Goal: Information Seeking & Learning: Understand process/instructions

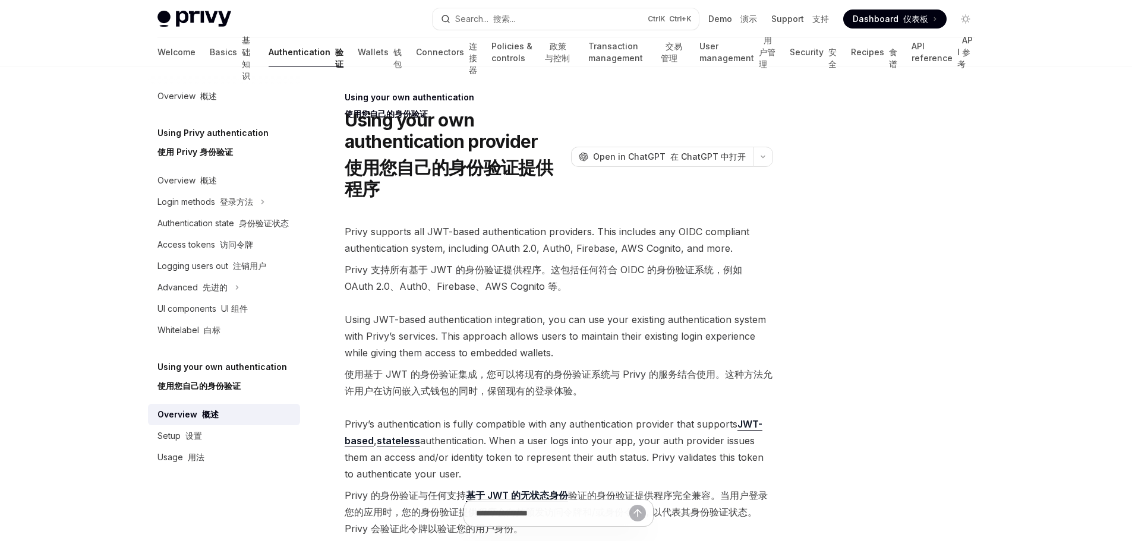
click at [933, 283] on div at bounding box center [894, 315] width 181 height 451
click at [1026, 340] on div "Privy Docs home page Search... 搜索... Ctrl K Ctrl+K Demo 演示 Support 支持 Dashboard…" at bounding box center [566, 529] width 1132 height 1059
drag, startPoint x: 573, startPoint y: 11, endPoint x: 880, endPoint y: 258, distance: 393.8
click at [880, 258] on div at bounding box center [894, 315] width 181 height 451
drag, startPoint x: 383, startPoint y: 375, endPoint x: 409, endPoint y: 375, distance: 26.1
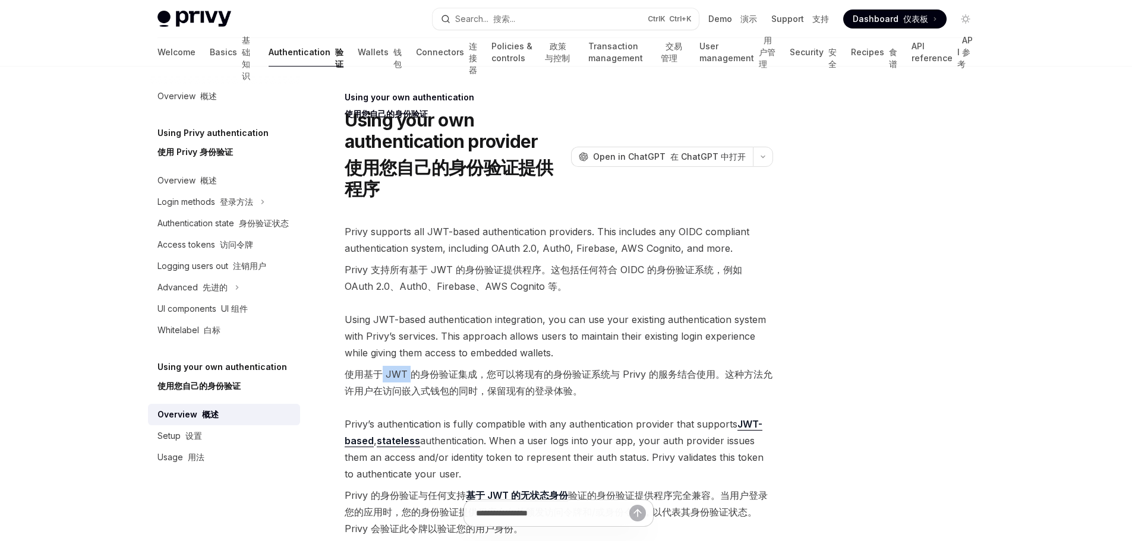
click at [409, 375] on font "使用基于 JWT 的身份验证集成，您可以将现有的身份验证系统与 Privy 的服务结合使用。这种方法允许用户在访问嵌入式钱包的同时，保留现有的登录体验。" at bounding box center [559, 382] width 428 height 29
click at [438, 380] on font "使用基于 JWT 的身份验证集成，您可以将现有的身份验证系统与 Privy 的服务结合使用。这种方法允许用户在访问嵌入式钱包的同时，保留现有的登录体验。" at bounding box center [559, 382] width 428 height 33
drag, startPoint x: 417, startPoint y: 374, endPoint x: 409, endPoint y: 372, distance: 8.1
click at [409, 372] on font "使用基于 JWT 的身份验证集成，您可以将现有的身份验证系统与 Privy 的服务结合使用。这种方法允许用户在访问嵌入式钱包的同时，保留现有的登录体验。" at bounding box center [559, 382] width 428 height 29
click at [428, 371] on font "使用基于 JWT 的身份验证集成，您可以将现有的身份验证系统与 Privy 的服务结合使用。这种方法允许用户在访问嵌入式钱包的同时，保留现有的登录体验。" at bounding box center [559, 382] width 428 height 29
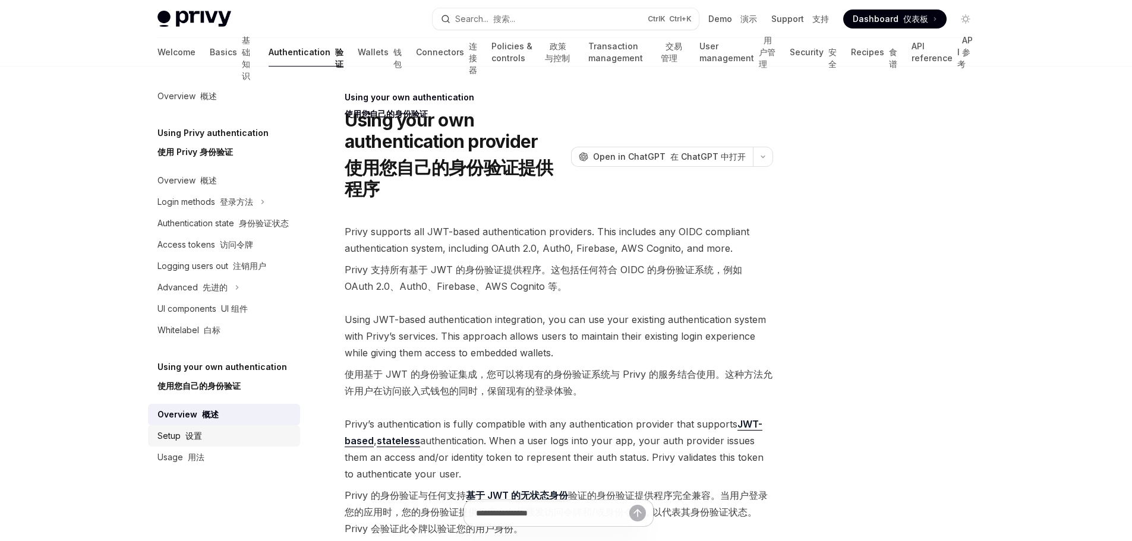
click at [211, 434] on div "Setup 设置" at bounding box center [224, 436] width 135 height 14
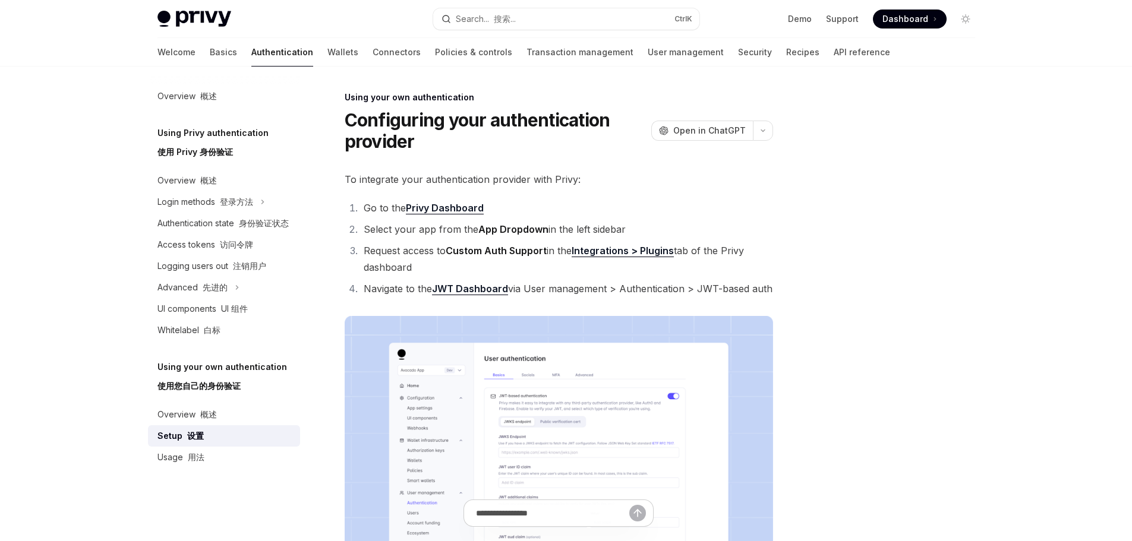
type textarea "*"
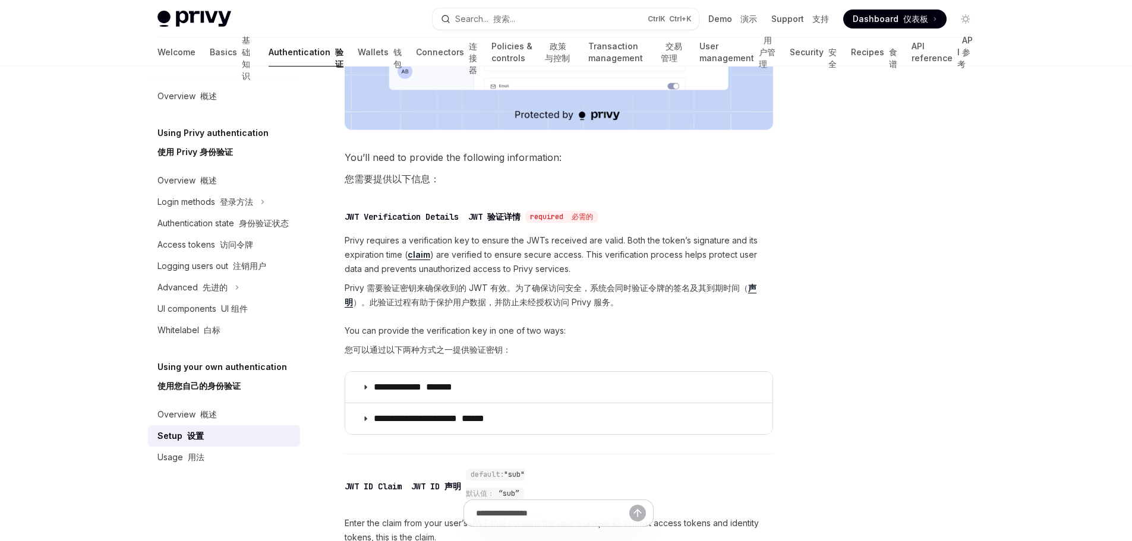
scroll to position [772, 0]
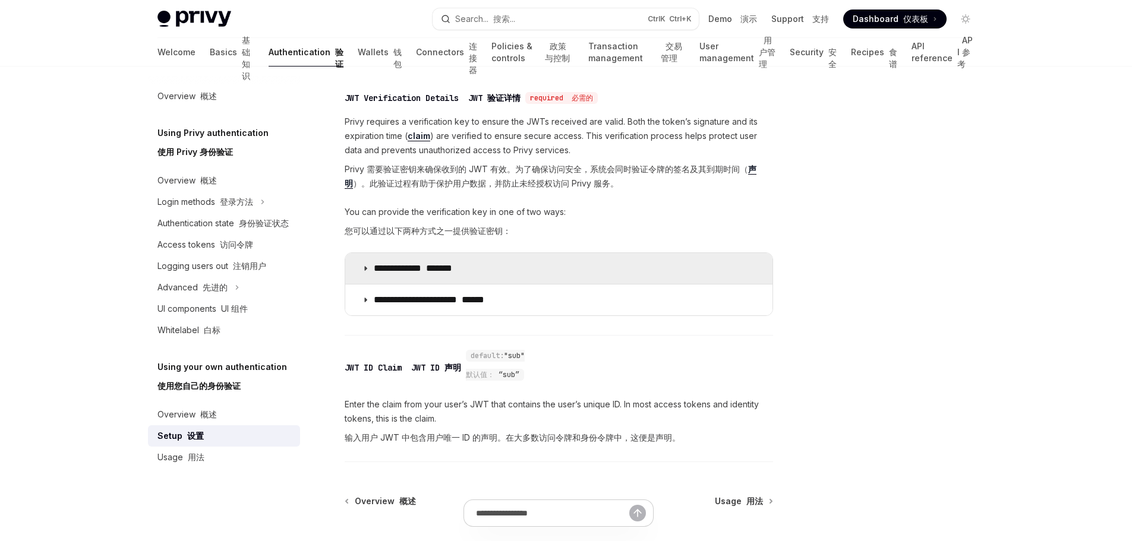
click at [359, 261] on summary "**********" at bounding box center [558, 268] width 427 height 31
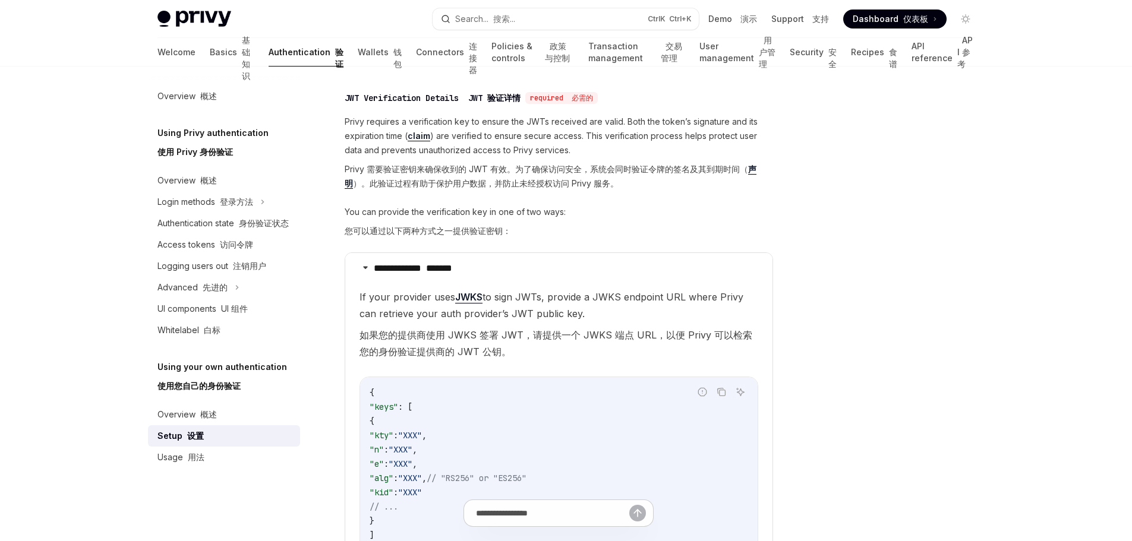
scroll to position [891, 0]
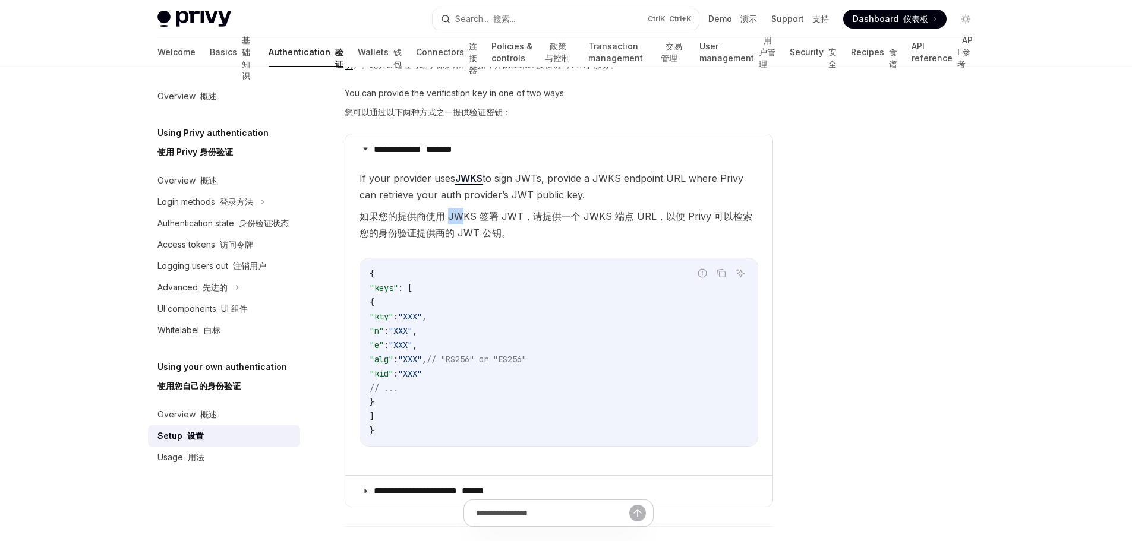
drag, startPoint x: 447, startPoint y: 211, endPoint x: 461, endPoint y: 215, distance: 14.1
click at [461, 215] on font "如果您的提供商使用 JWKS 签署 JWT，请提供一个 JWKS 端点 URL，以便 Privy 可以检索您的身份验证提供商的 JWT 公钥。" at bounding box center [555, 224] width 393 height 29
click at [626, 225] on font "如果您的提供商使用 JWKS 签署 JWT，请提供一个 JWKS 端点 URL，以便 Privy 可以检索您的身份验证提供商的 JWT 公钥。" at bounding box center [558, 224] width 399 height 33
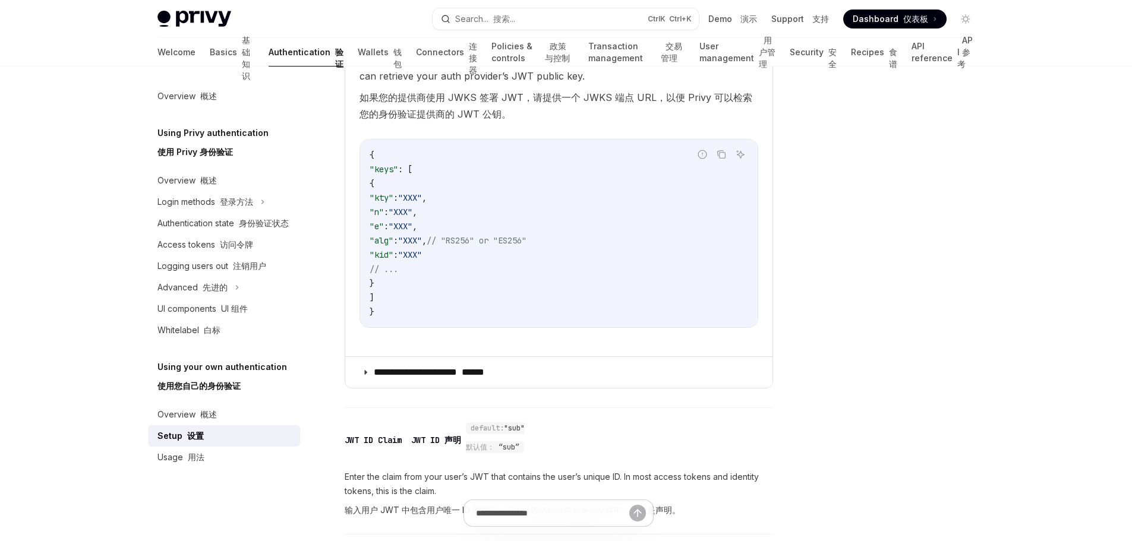
scroll to position [950, 0]
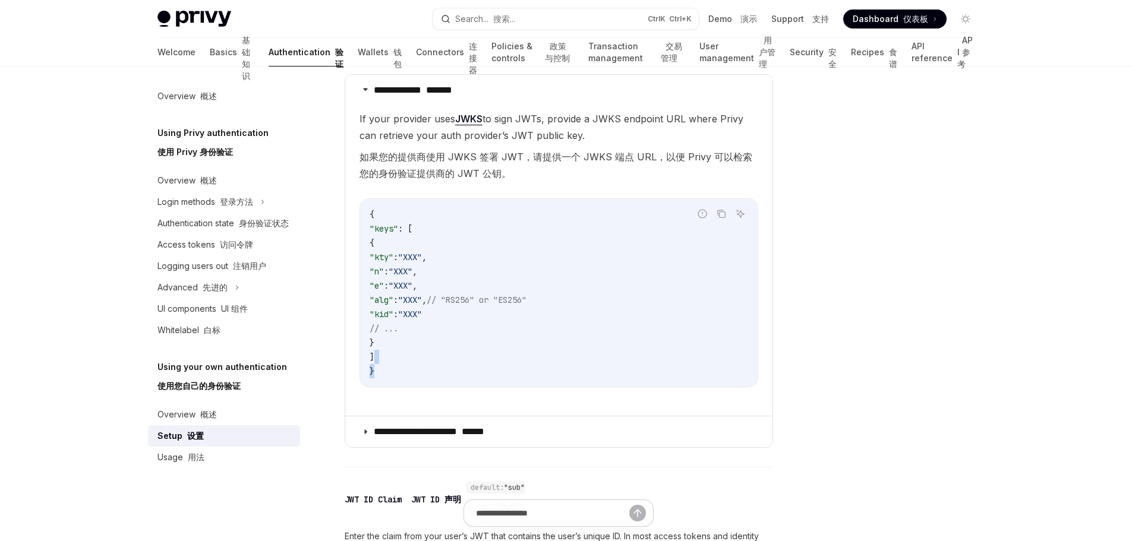
drag, startPoint x: 375, startPoint y: 371, endPoint x: 373, endPoint y: 361, distance: 9.7
click at [373, 361] on code "{ "keys" : [ { "kty" : "XXX" , "n" : "XXX" , "e" : "XXX" , "alg" : "XXX" , // "…" at bounding box center [558, 292] width 378 height 171
click at [454, 371] on code "{ "keys" : [ { "kty" : "XXX" , "n" : "XXX" , "e" : "XXX" , "alg" : "XXX" , // "…" at bounding box center [558, 292] width 378 height 171
drag, startPoint x: 376, startPoint y: 371, endPoint x: 369, endPoint y: 367, distance: 8.3
click at [369, 367] on code "{ "keys" : [ { "kty" : "XXX" , "n" : "XXX" , "e" : "XXX" , "alg" : "XXX" , // "…" at bounding box center [558, 292] width 378 height 171
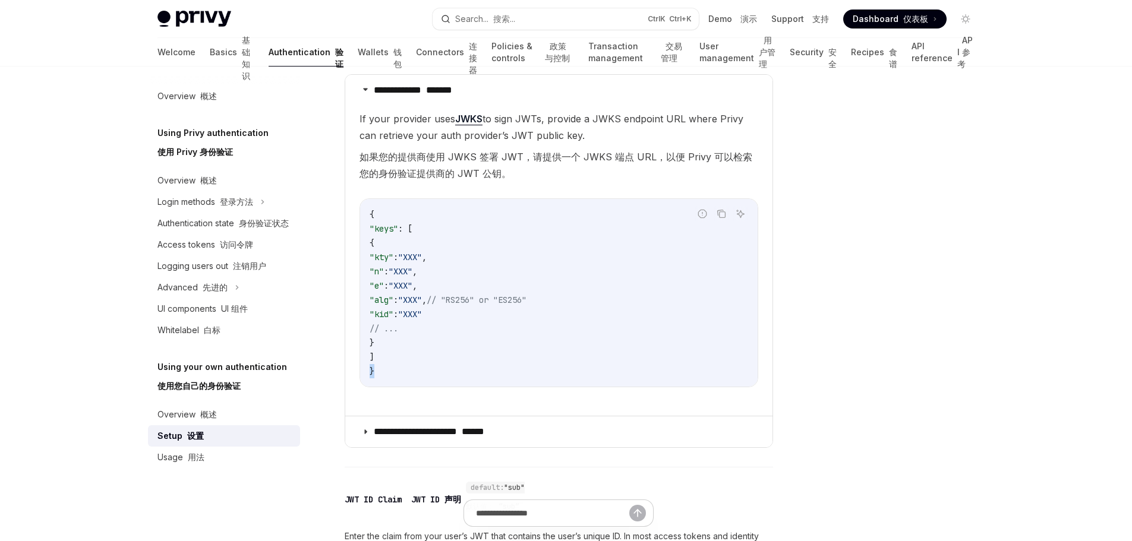
click at [449, 373] on code "{ "keys" : [ { "kty" : "XXX" , "n" : "XXX" , "e" : "XXX" , "alg" : "XXX" , // "…" at bounding box center [558, 292] width 378 height 171
